Goal: Task Accomplishment & Management: Complete application form

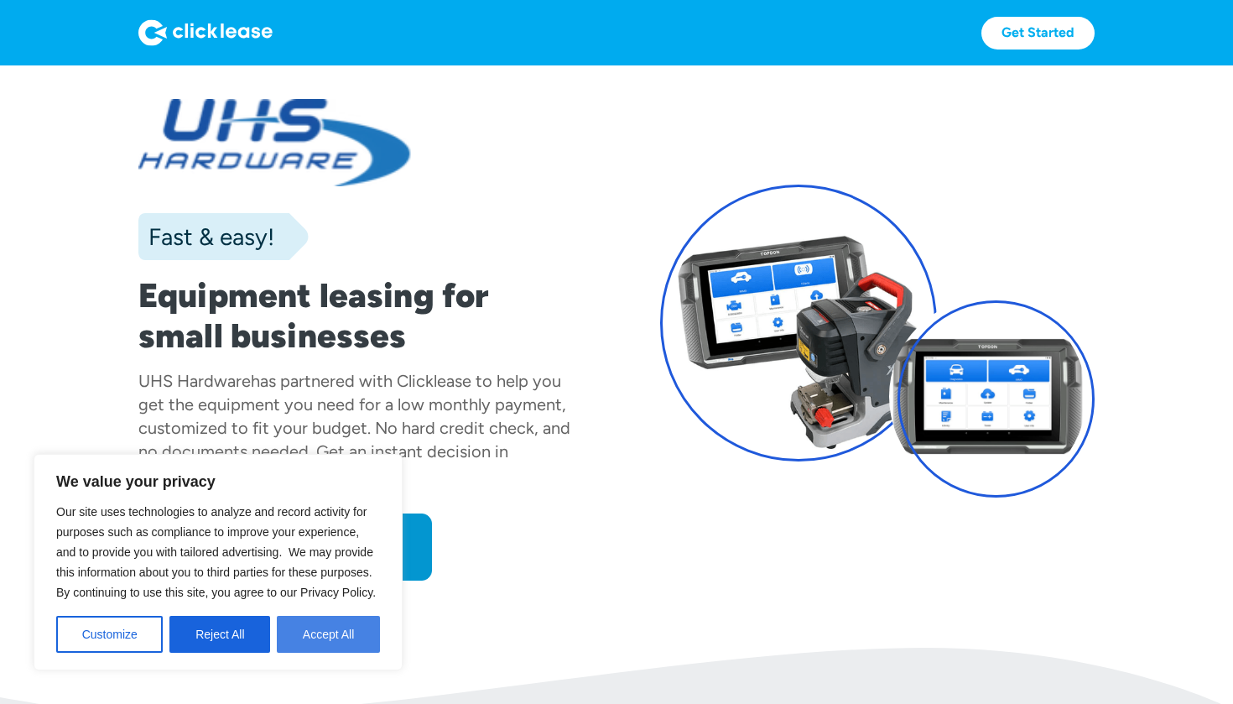
click at [349, 629] on button "Accept All" at bounding box center [328, 634] width 103 height 37
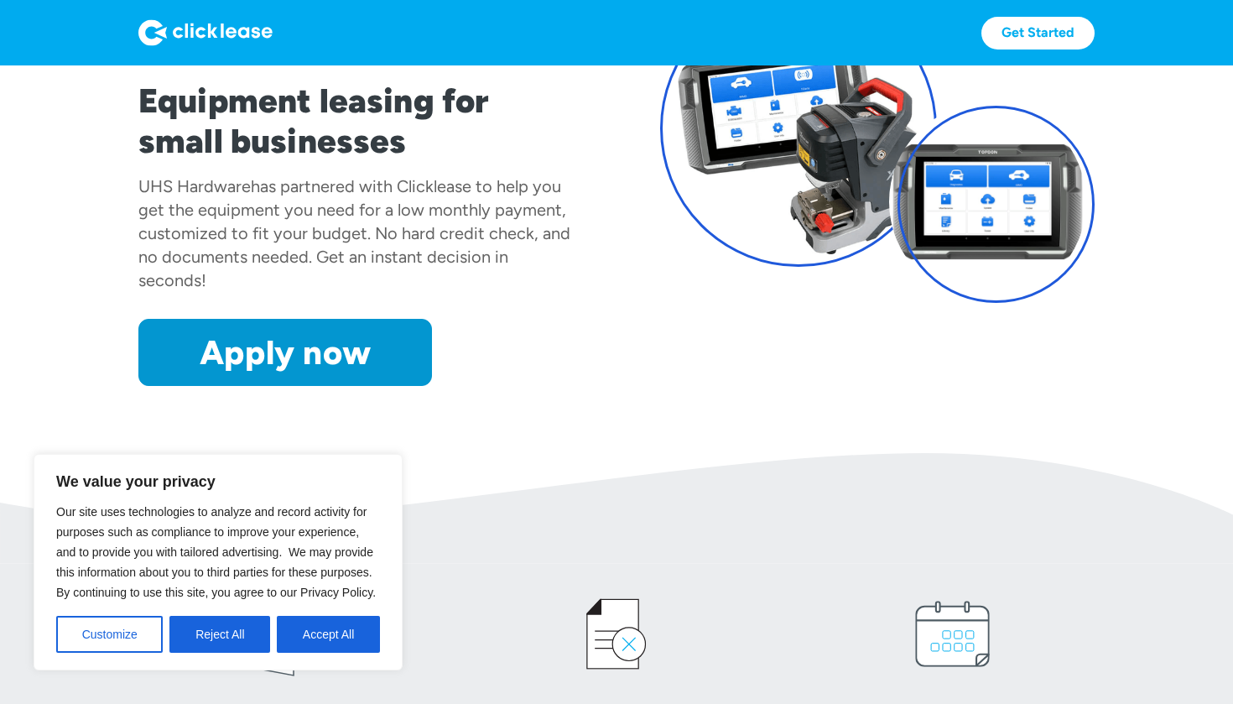
scroll to position [196, 0]
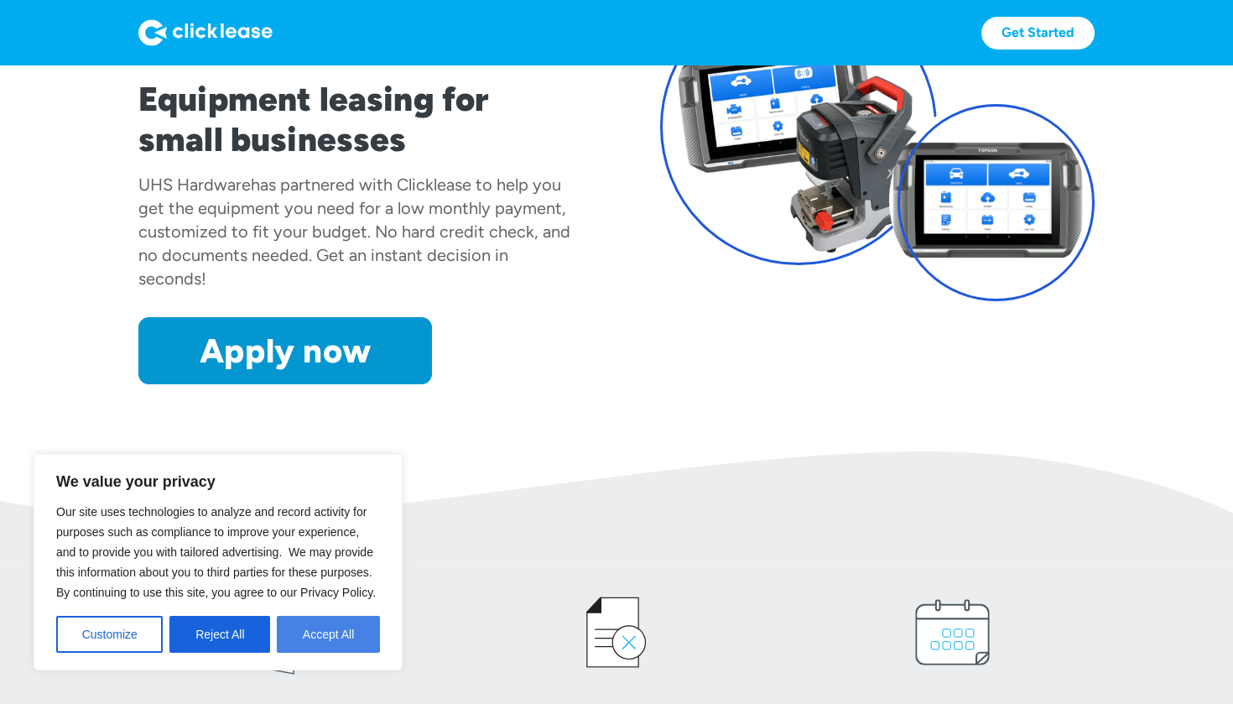
click at [346, 628] on button "Accept All" at bounding box center [328, 634] width 103 height 37
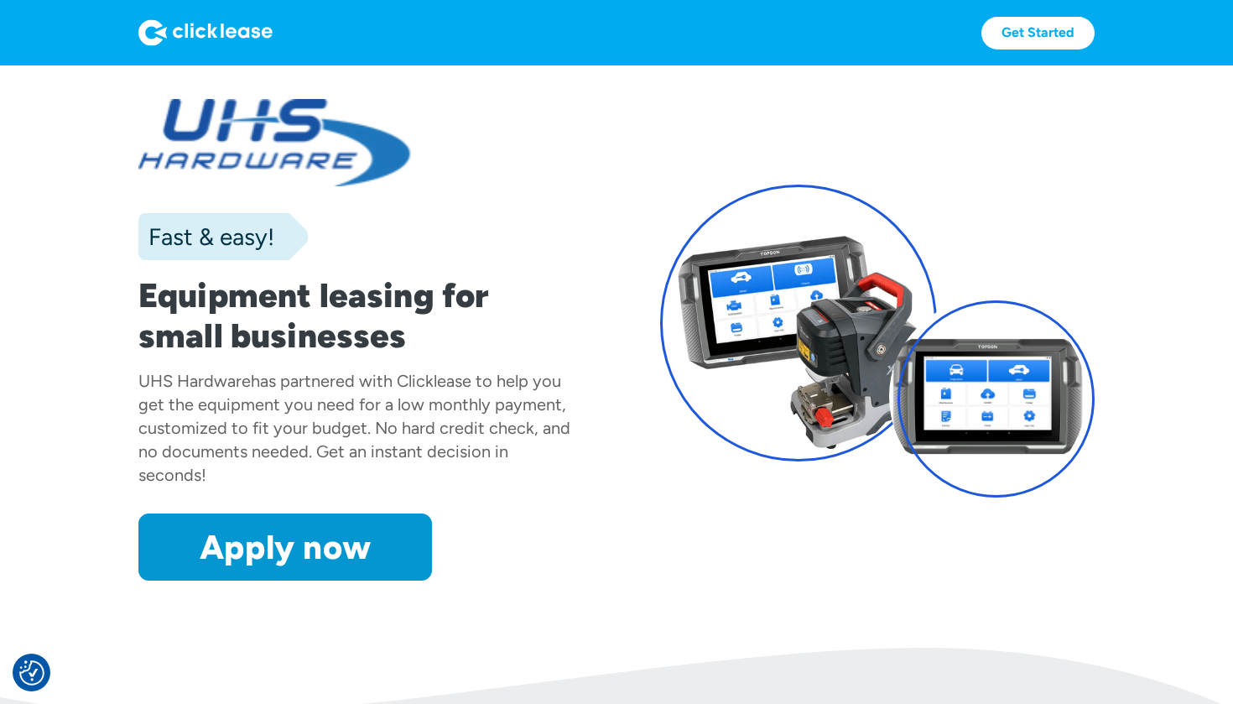
scroll to position [0, 0]
